Goal: Book appointment/travel/reservation

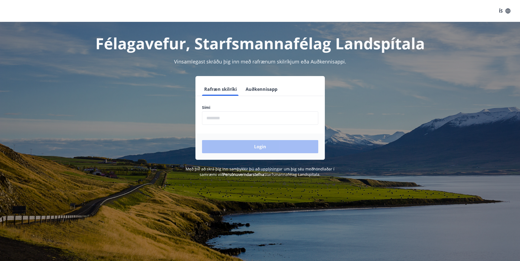
click at [219, 114] on input "phone" at bounding box center [260, 118] width 116 height 13
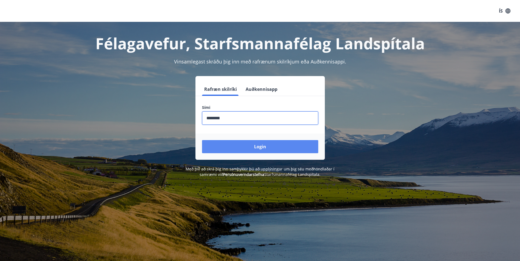
type input "********"
click at [230, 147] on button "Login" at bounding box center [260, 146] width 116 height 13
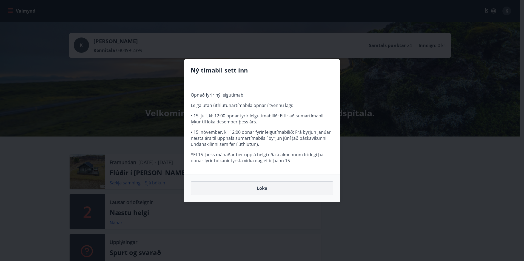
click at [270, 188] on button "Loka" at bounding box center [262, 189] width 143 height 14
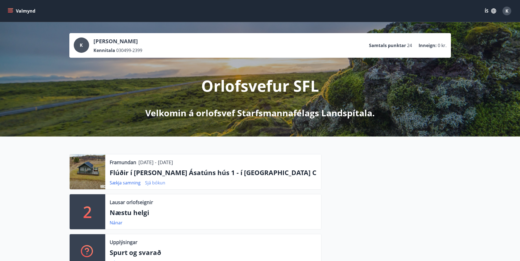
click at [155, 182] on link "Sjá bókun" at bounding box center [155, 183] width 20 height 6
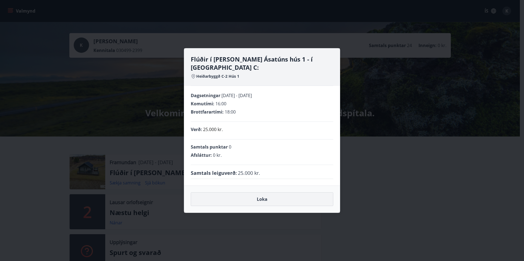
click at [259, 199] on button "Loka" at bounding box center [262, 200] width 143 height 14
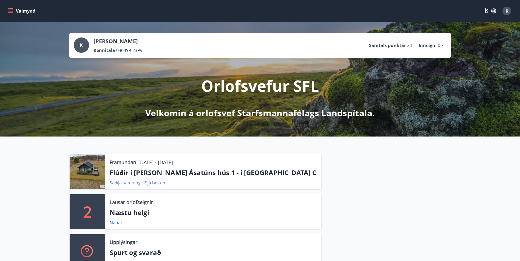
click at [125, 184] on link "Sækja samning" at bounding box center [125, 183] width 31 height 6
click at [105, 173] on div "Framundan 12.09.2025 - 14.09.2025 Flúðir í landi Ásatúns hús 1 - í Skálaheiði C…" at bounding box center [213, 172] width 216 height 35
click at [130, 175] on p "Flúðir í landi Ásatúns hús 1 - í Skálaheiði C" at bounding box center [213, 172] width 207 height 9
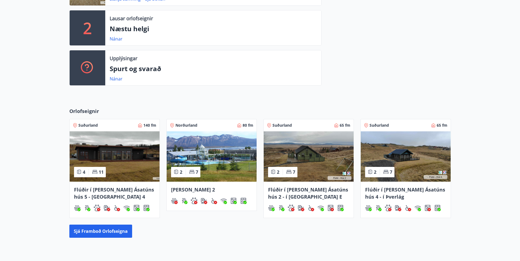
scroll to position [210, 0]
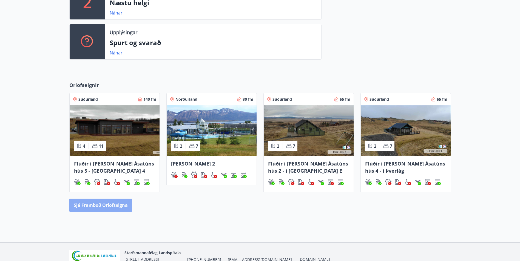
click at [101, 204] on button "Sjá framboð orlofseigna" at bounding box center [100, 205] width 63 height 13
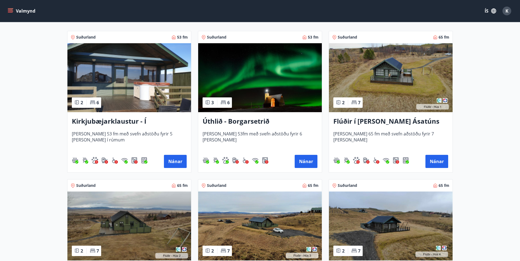
scroll to position [110, 0]
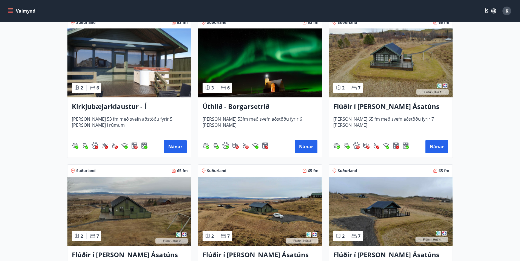
click at [379, 106] on h3 "Flúðir í landi Ásatúns hús 1 - í Skálaheiði C" at bounding box center [390, 107] width 115 height 10
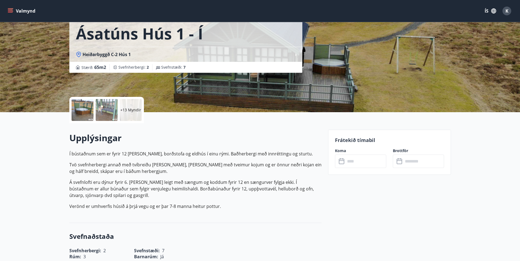
scroll to position [110, 0]
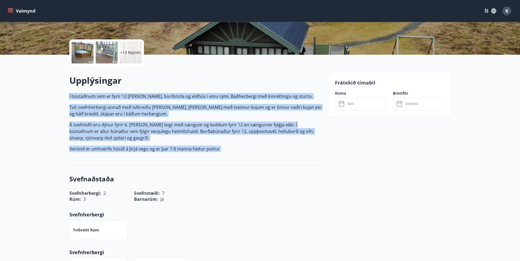
drag, startPoint x: 69, startPoint y: 95, endPoint x: 252, endPoint y: 161, distance: 194.1
click at [252, 161] on div "Upplýsingar Í bústaðnum sem er fyrir 12 er stofa, borðstofa og eldhús í einu rý…" at bounding box center [195, 116] width 252 height 100
copy p "Í bústaðnum sem er fyrir 12 er stofa, borðstofa og eldhús í einu rými. Baðherbe…"
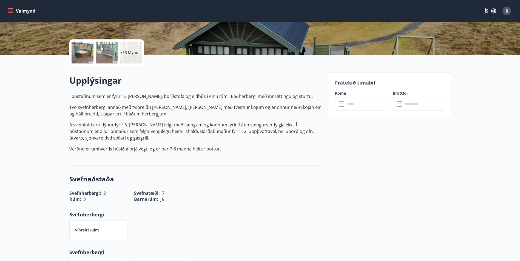
click at [234, 172] on div "Svefnaðstaða Svefnherbergi : 2 Svefnstæði : 7 Rúm : 3 Barnarúm : Já Svefnherber…" at bounding box center [195, 226] width 252 height 121
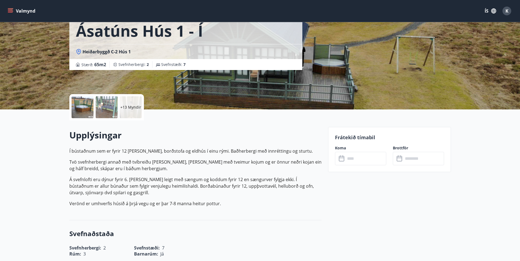
scroll to position [0, 0]
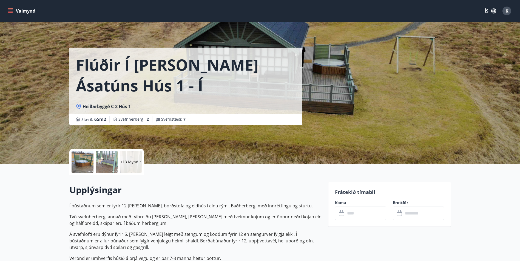
click at [12, 9] on icon "menu" at bounding box center [10, 10] width 5 height 5
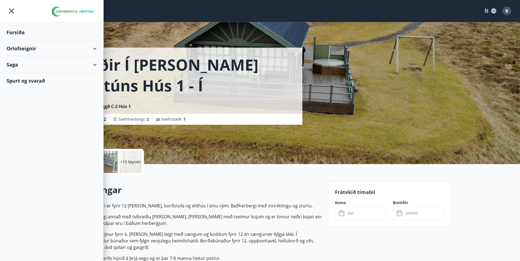
click at [36, 51] on div "Orlofseignir" at bounding box center [52, 49] width 90 height 16
click at [19, 34] on div "Forsíða" at bounding box center [52, 32] width 90 height 16
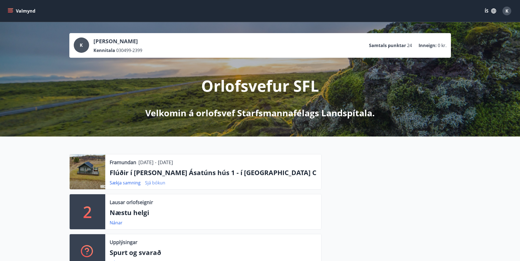
click at [153, 184] on link "Sjá bókun" at bounding box center [155, 183] width 20 height 6
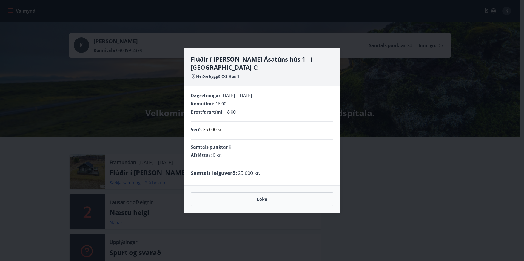
click at [263, 231] on div "Flúðir í landi Ásatúns hús 1 - í Skálaheiði C: Heiðarbyggð C-2 Hús 1 Dagsetning…" at bounding box center [262, 130] width 524 height 261
